Goal: Use online tool/utility: Utilize a website feature to perform a specific function

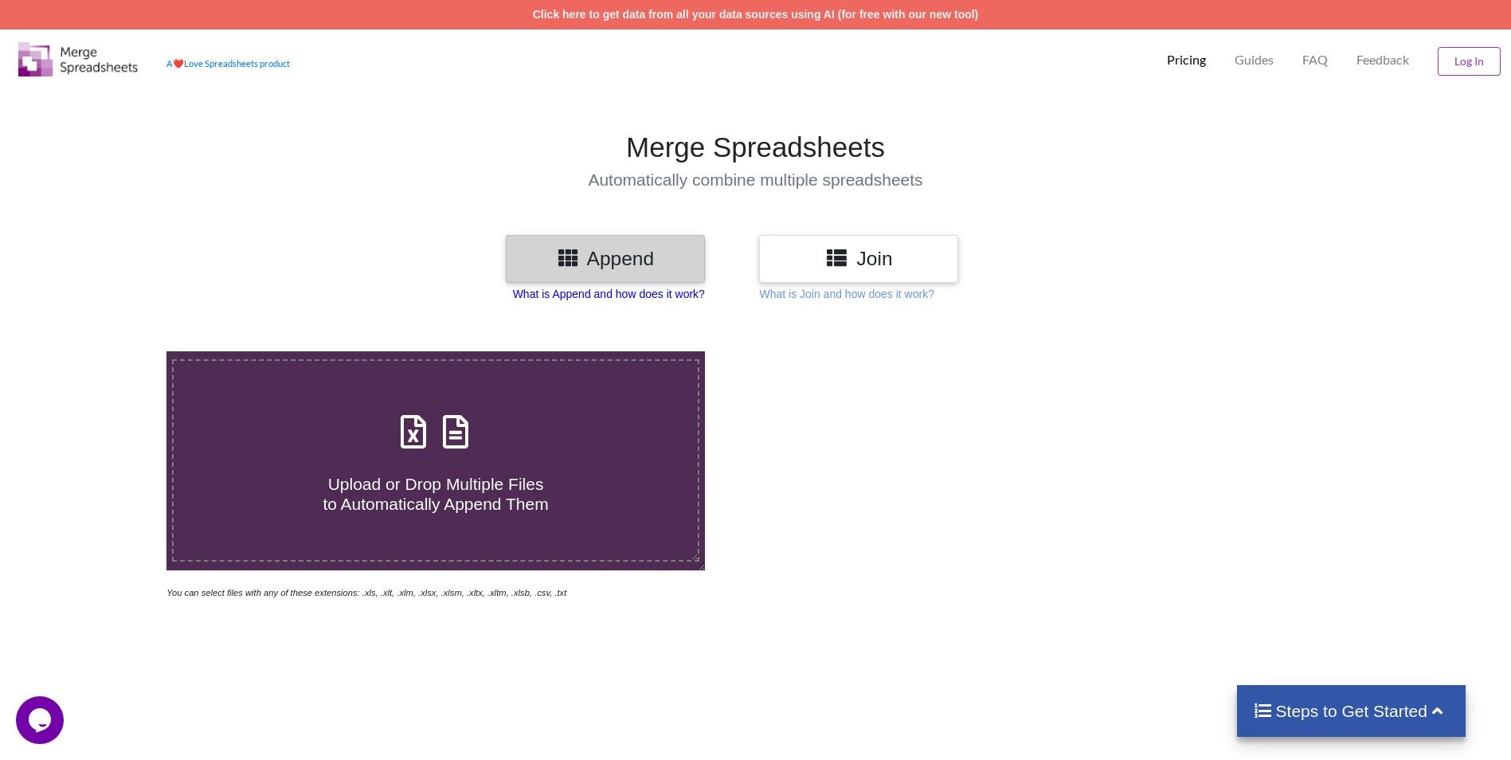
click at [590, 297] on p "What is Append and how does it work?" at bounding box center [609, 294] width 192 height 16
click at [477, 437] on span at bounding box center [435, 432] width 84 height 37
click at [108, 351] on input "Upload or Drop Multiple Files to Automatically Append Them" at bounding box center [108, 351] width 0 height 0
type input "C:\fakepath\DV13813-C SN# 01.xlsx"
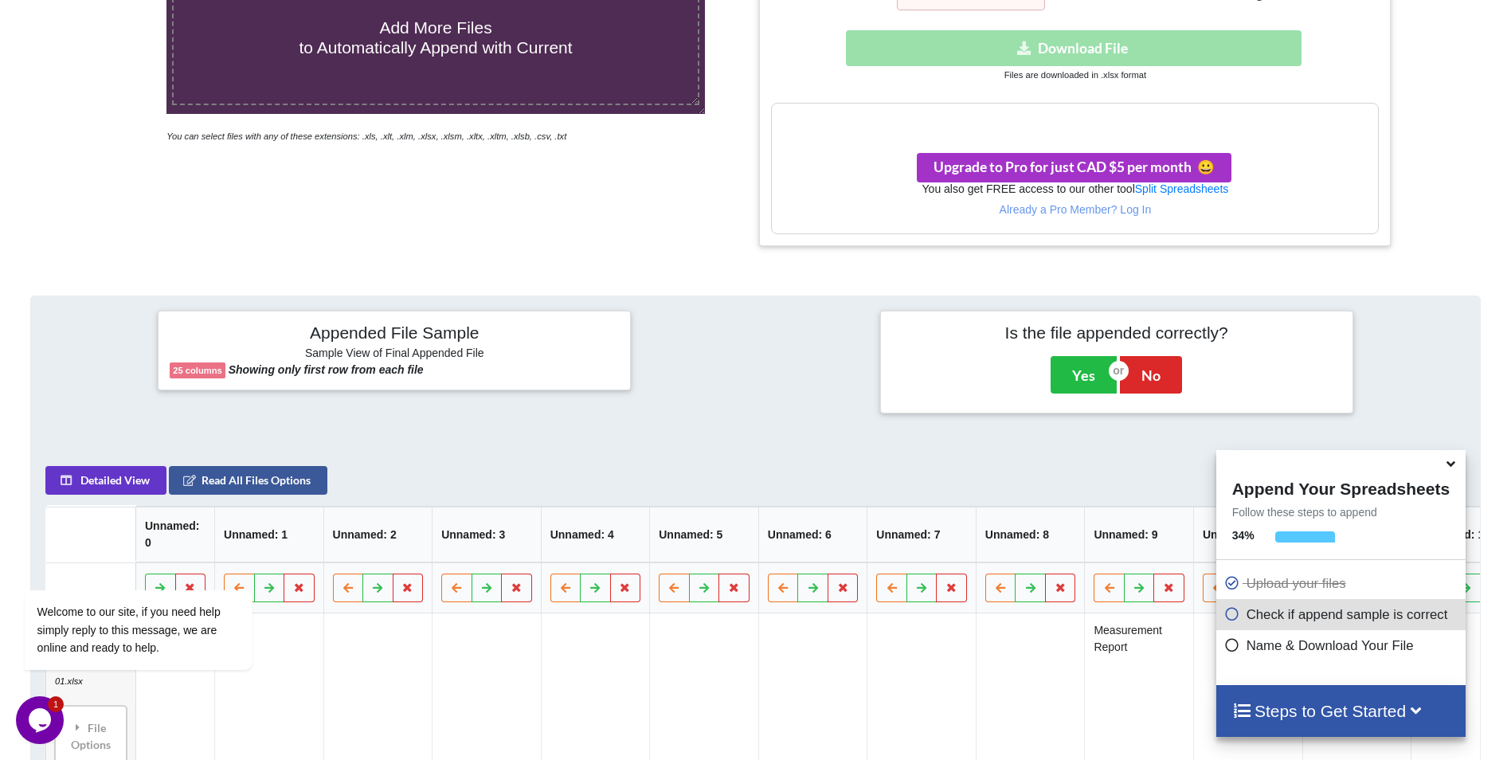
scroll to position [450, 0]
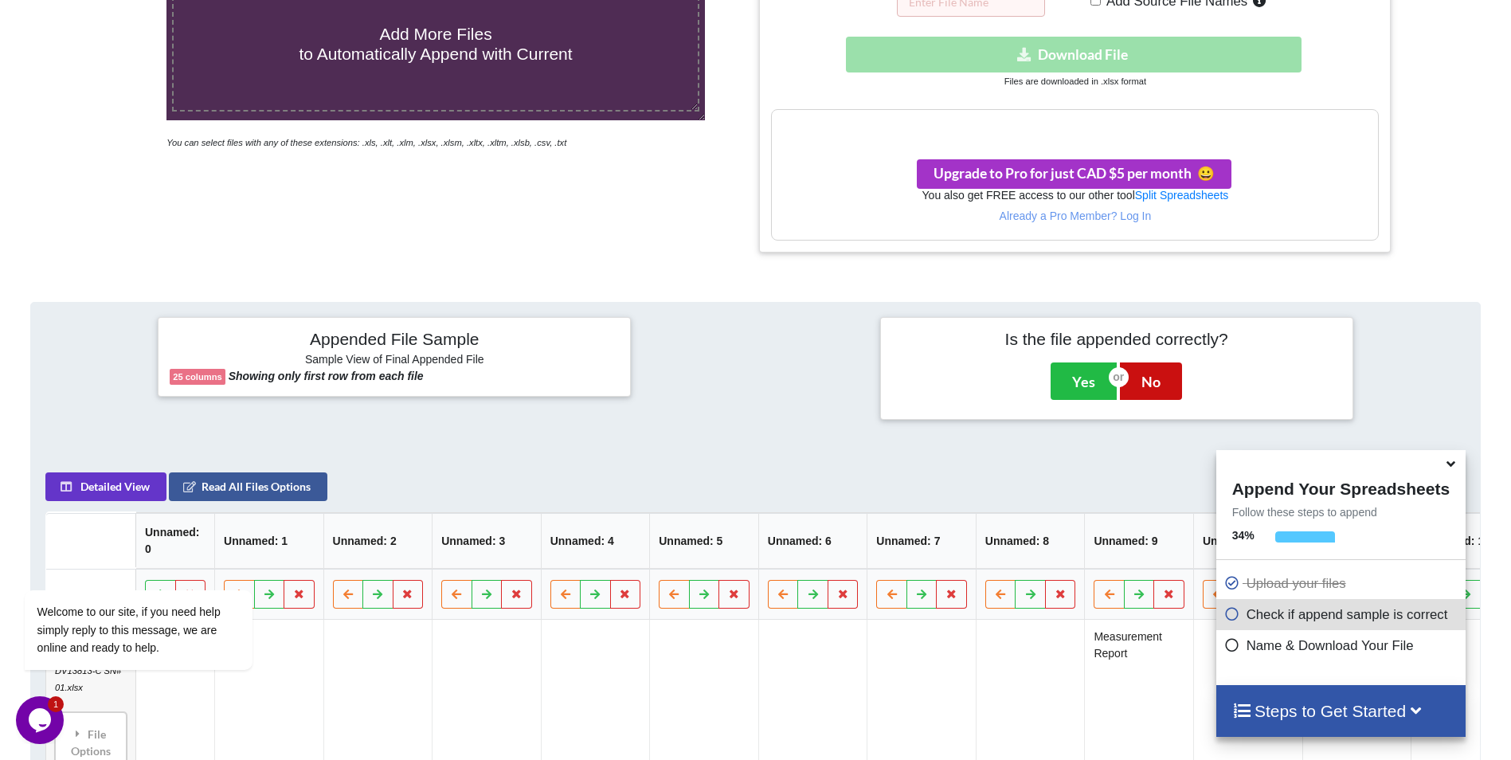
click at [1146, 381] on button "No" at bounding box center [1151, 380] width 62 height 37
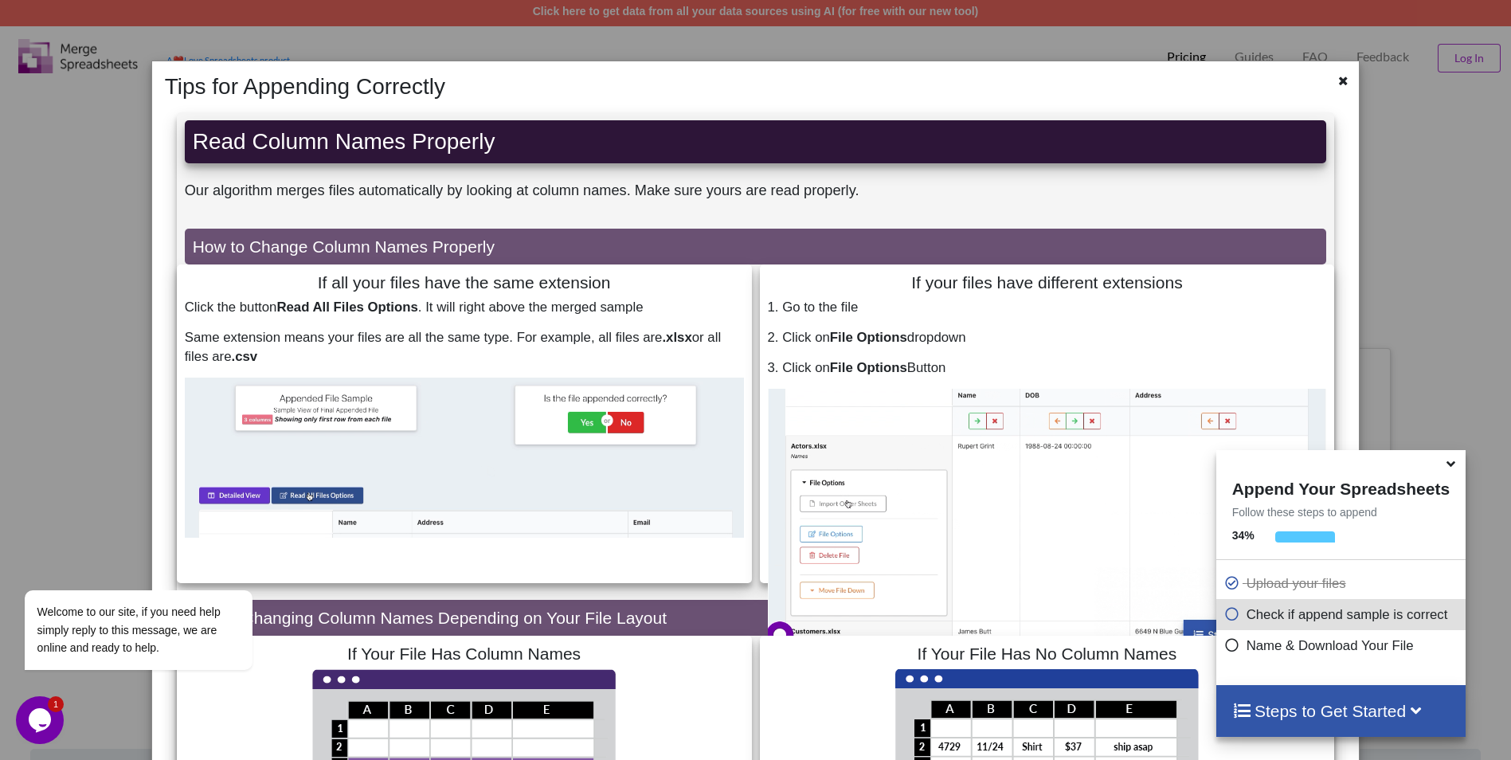
scroll to position [0, 0]
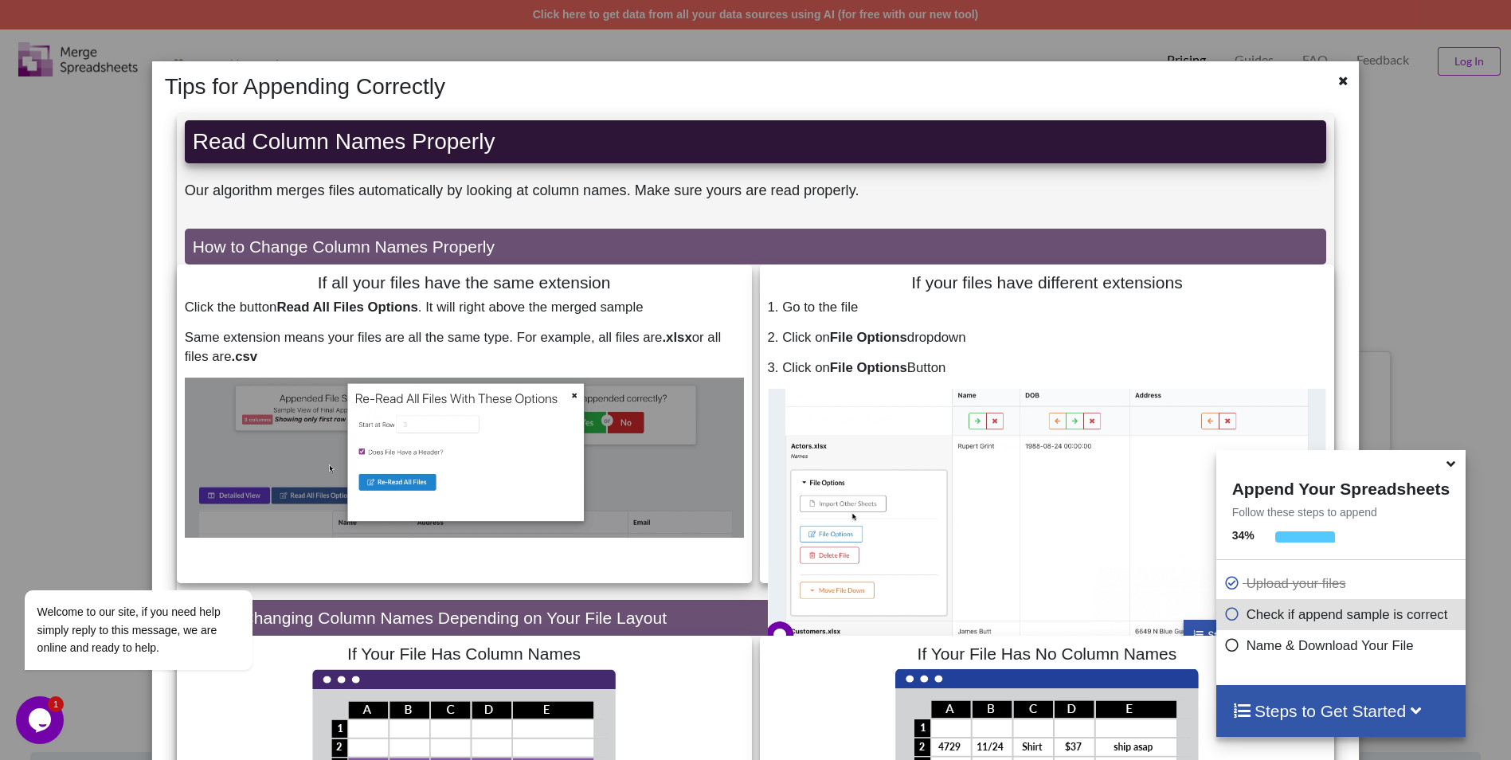
click at [1451, 468] on icon at bounding box center [1450, 461] width 17 height 14
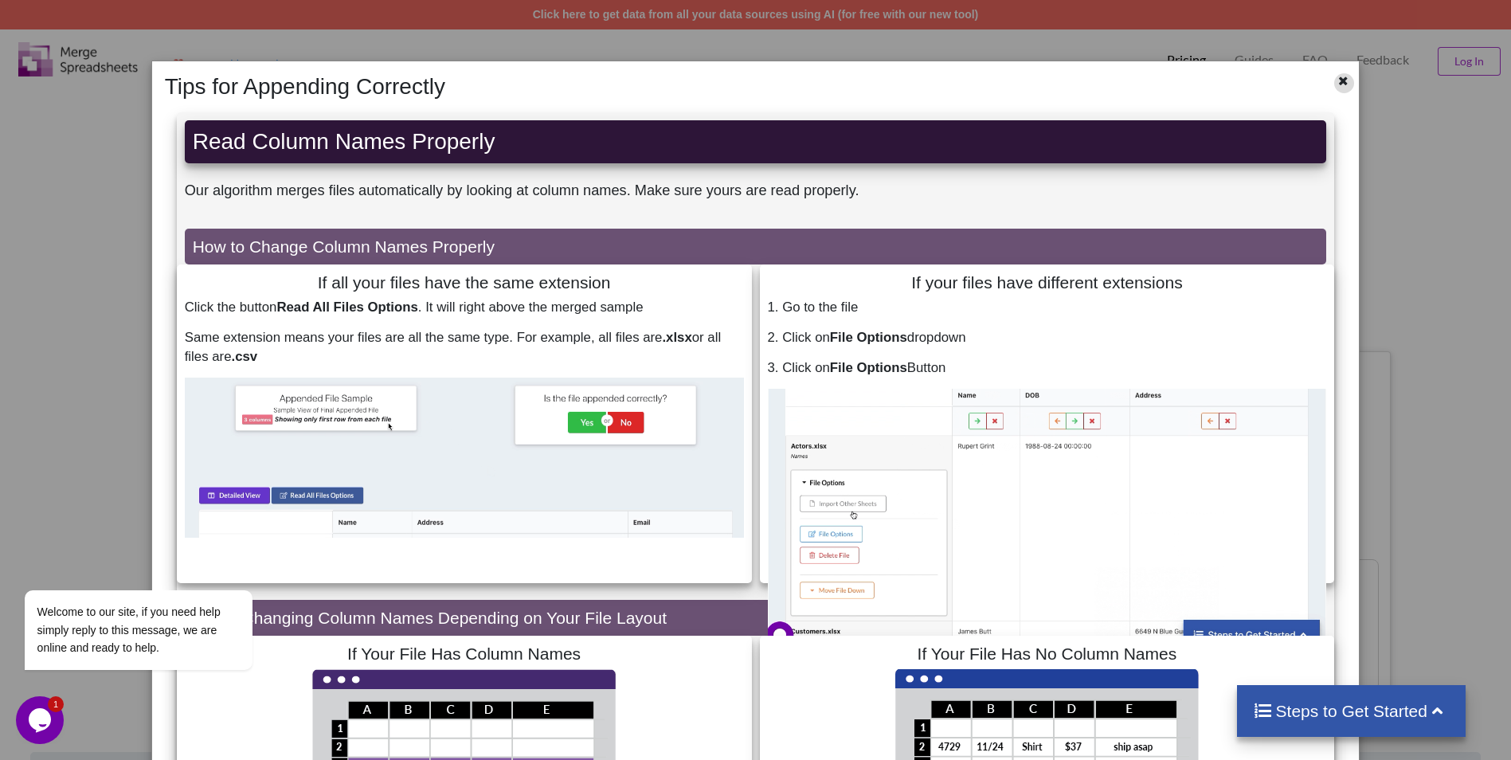
click at [1336, 84] on icon at bounding box center [1343, 78] width 14 height 11
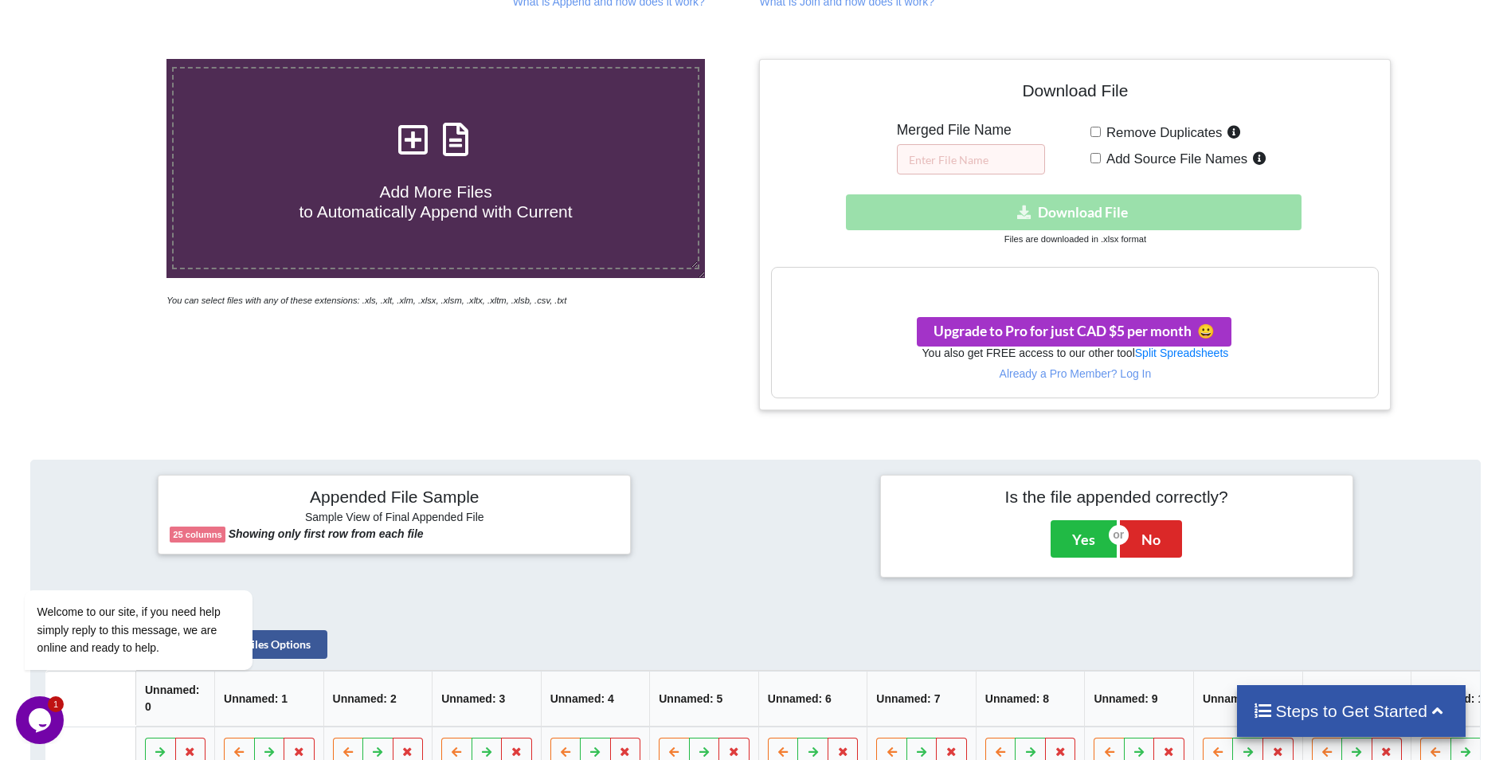
scroll to position [291, 0]
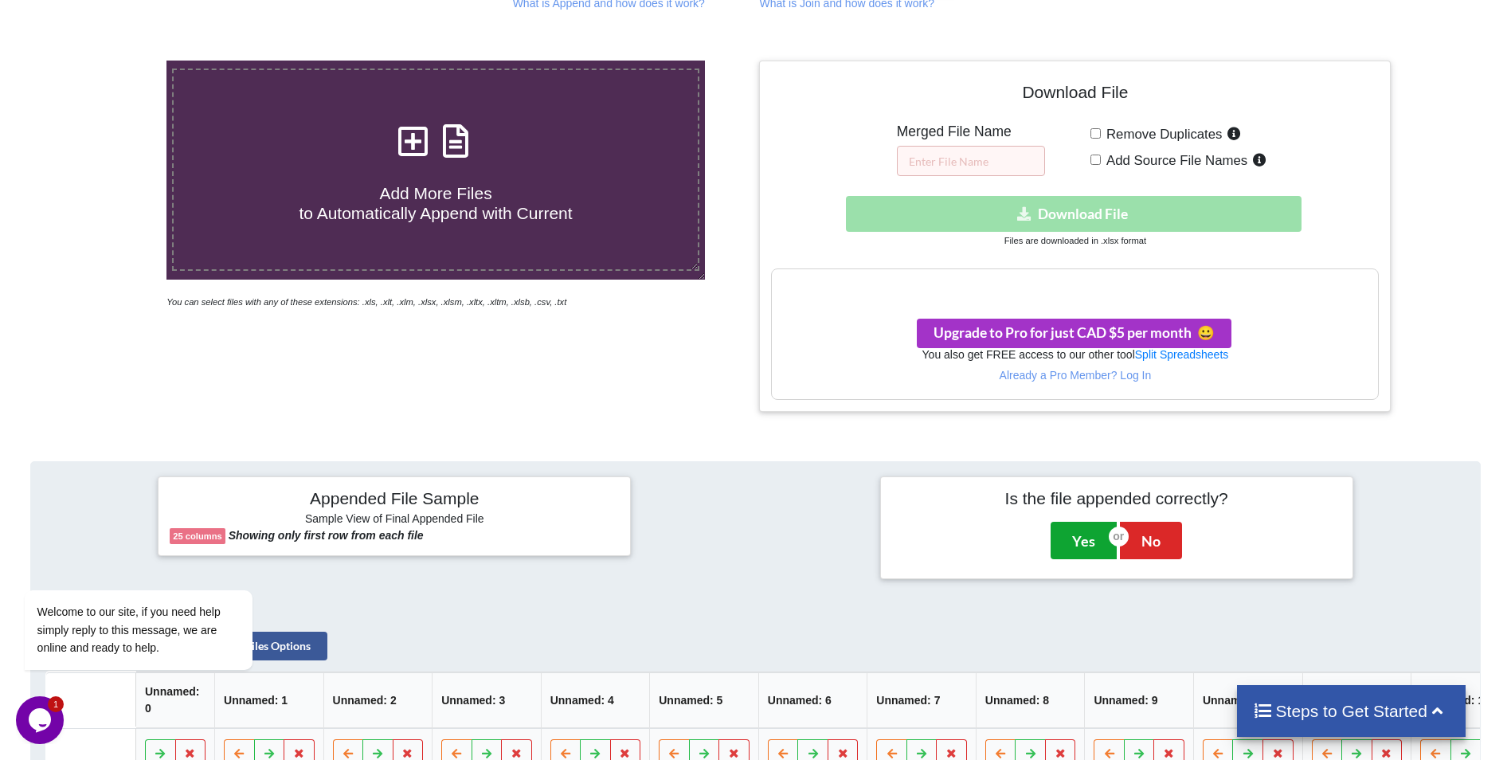
click at [1066, 536] on button "Yes" at bounding box center [1083, 540] width 66 height 37
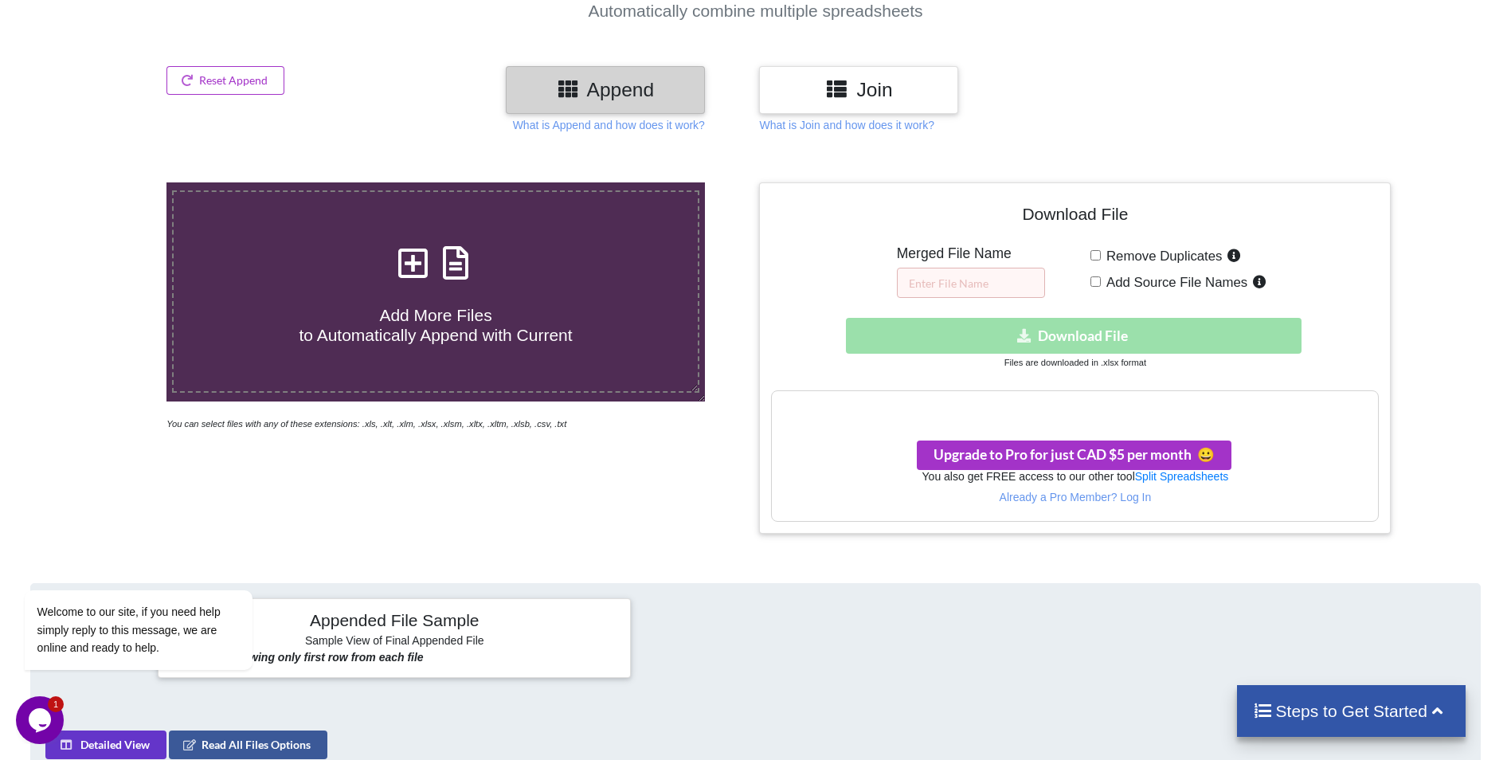
scroll to position [112, 0]
